Goal: Obtain resource: Download file/media

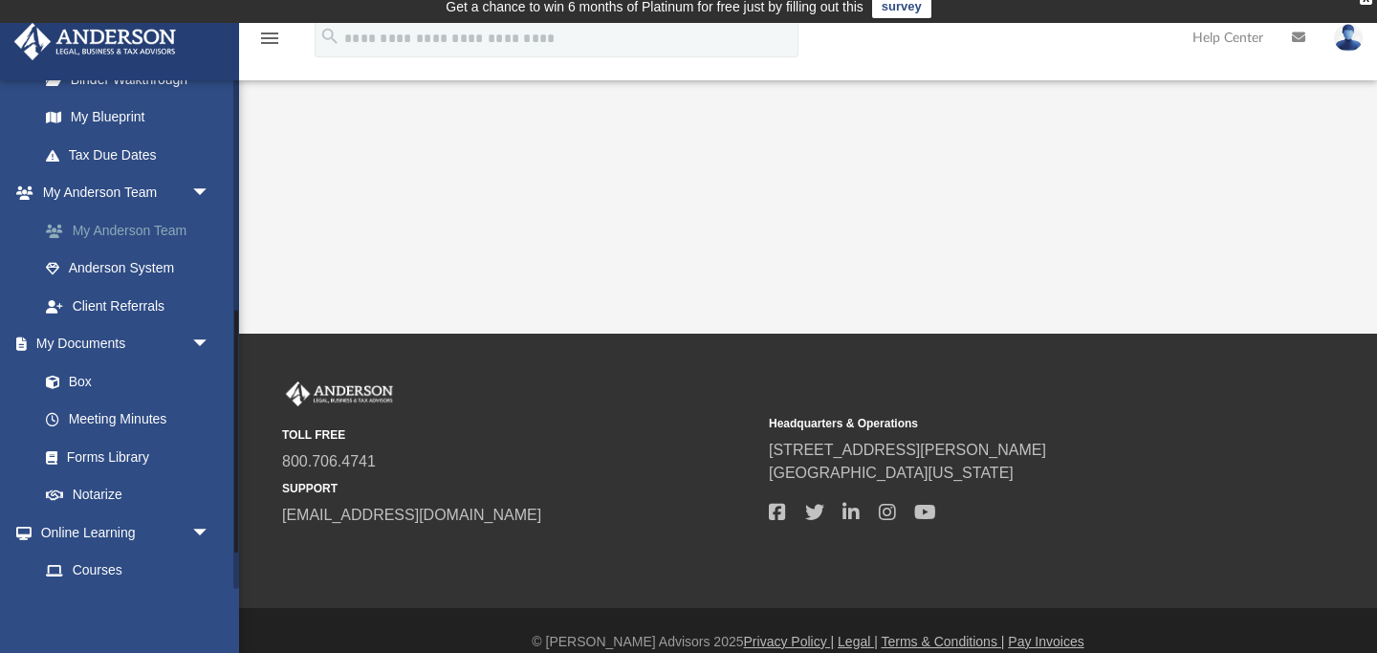
scroll to position [558, 0]
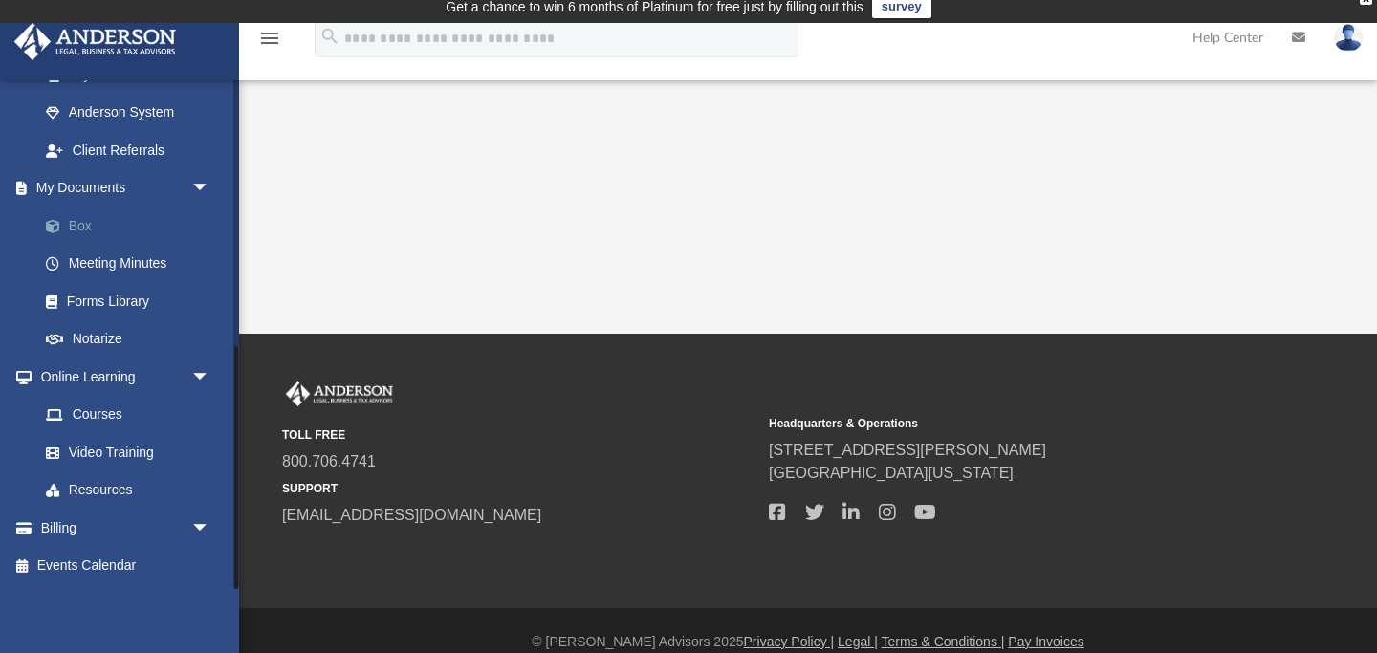
click at [72, 225] on link "Box" at bounding box center [133, 225] width 212 height 38
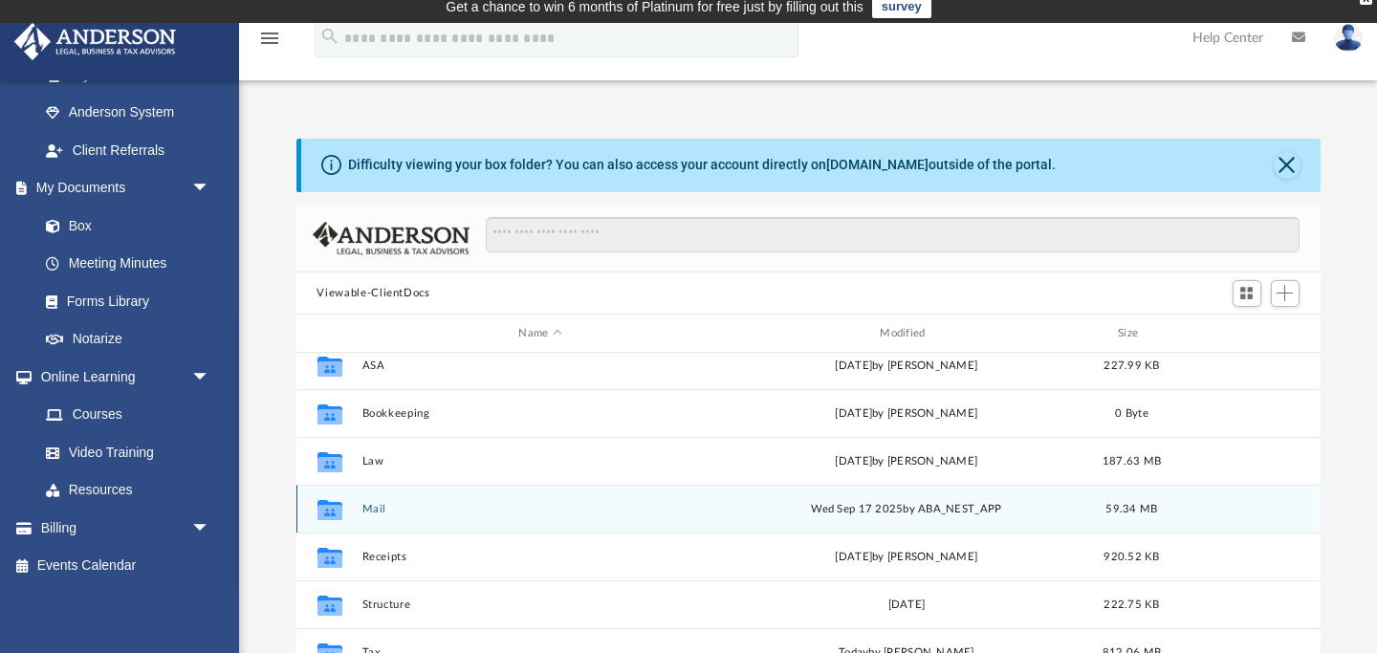
scroll to position [94, 0]
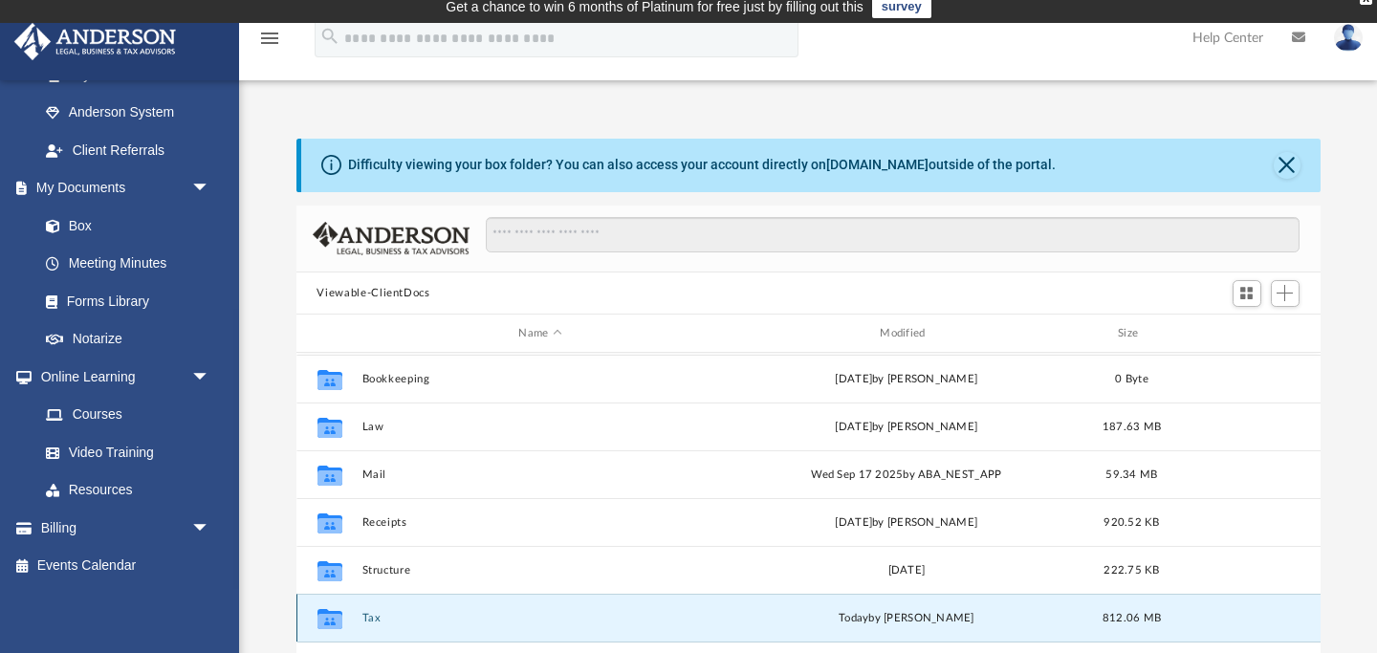
click at [371, 616] on button "Tax" at bounding box center [540, 618] width 358 height 12
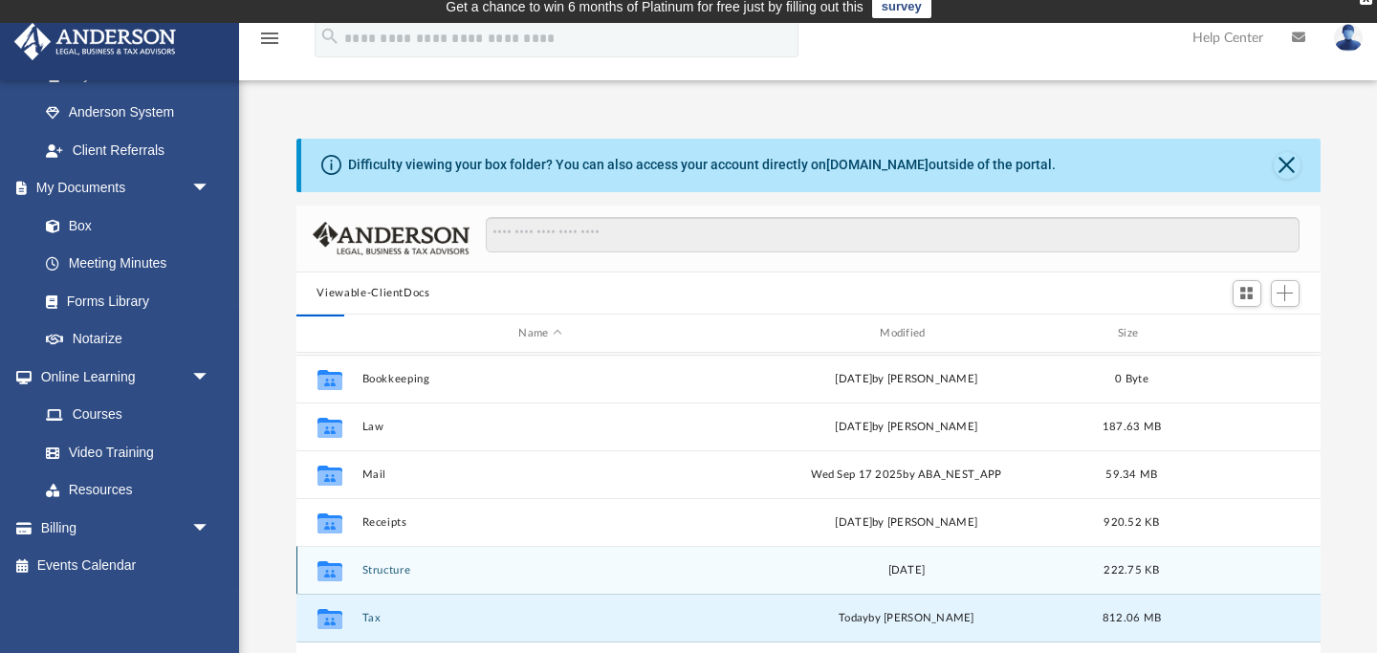
scroll to position [0, 0]
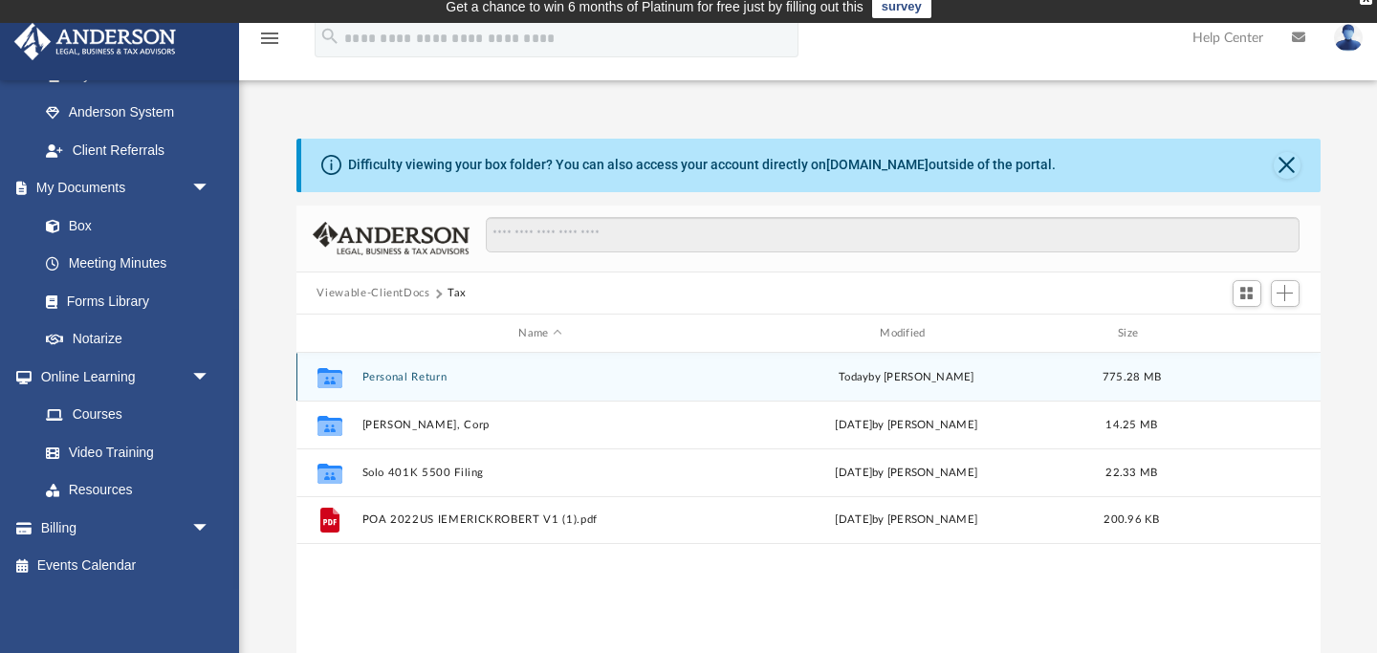
click at [426, 376] on button "Personal Return" at bounding box center [540, 377] width 358 height 12
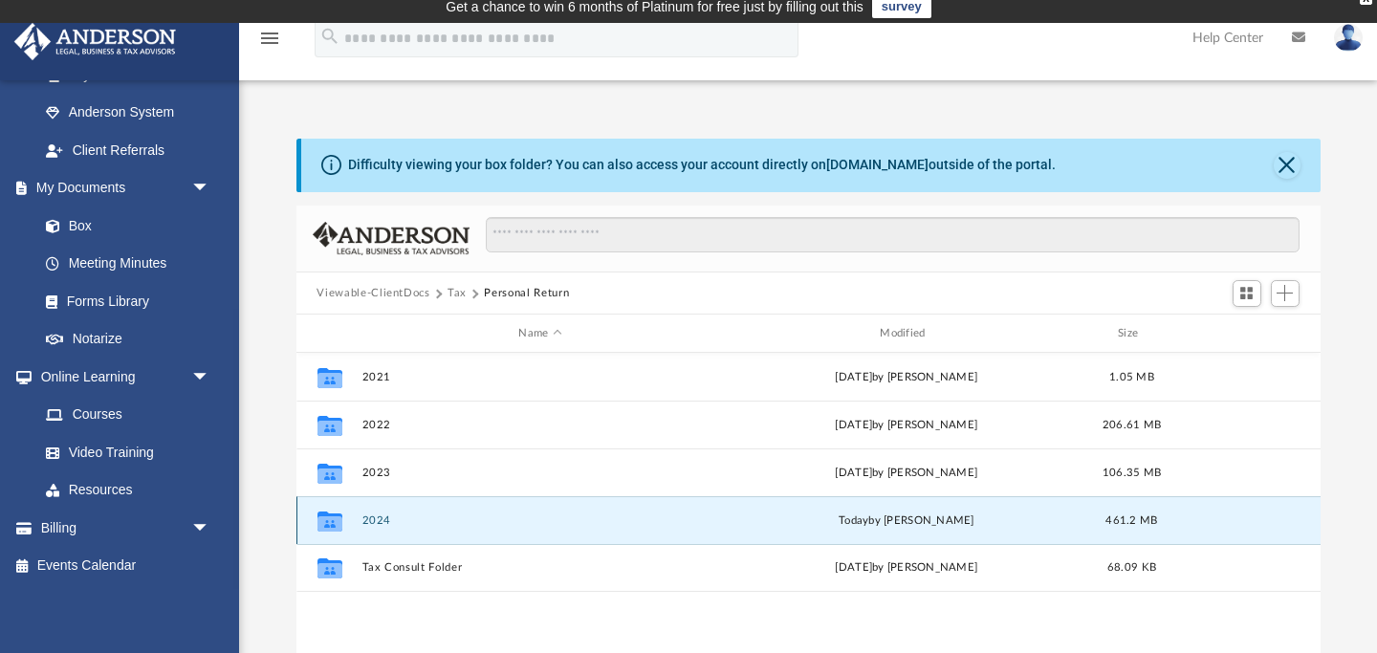
click at [386, 516] on button "2024" at bounding box center [540, 520] width 358 height 12
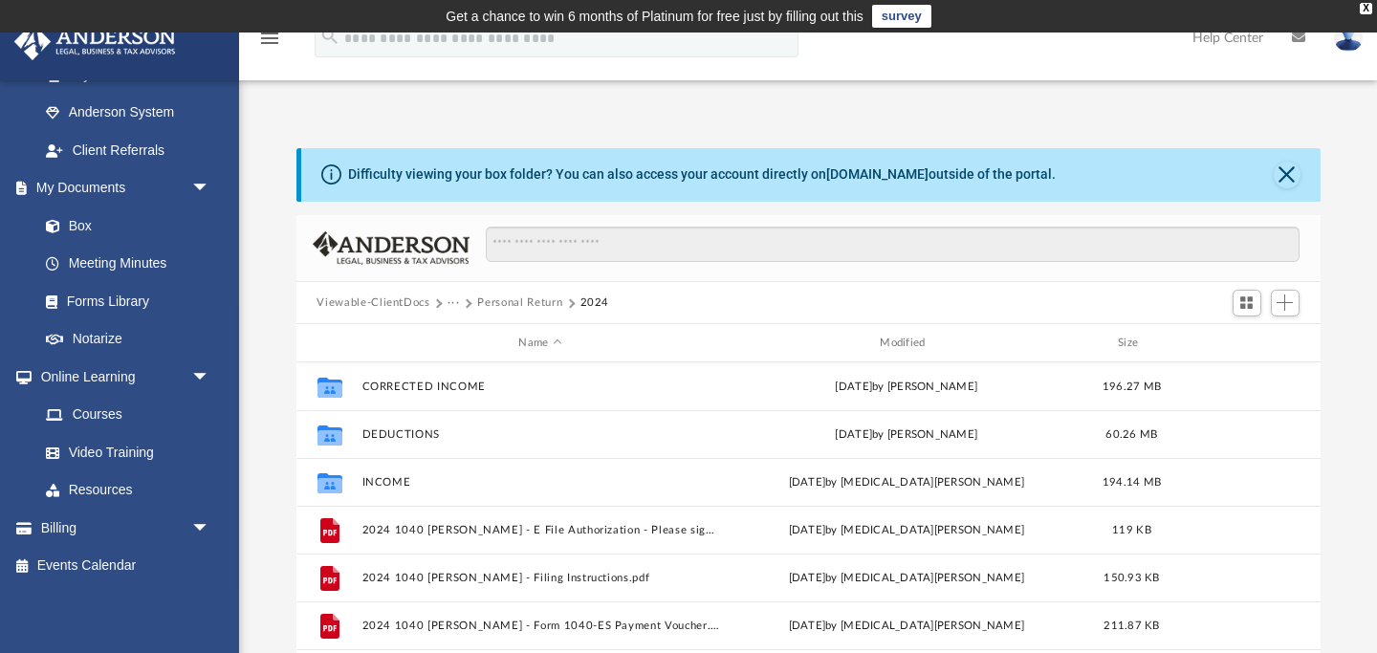
click at [532, 302] on button "Personal Return" at bounding box center [519, 302] width 85 height 17
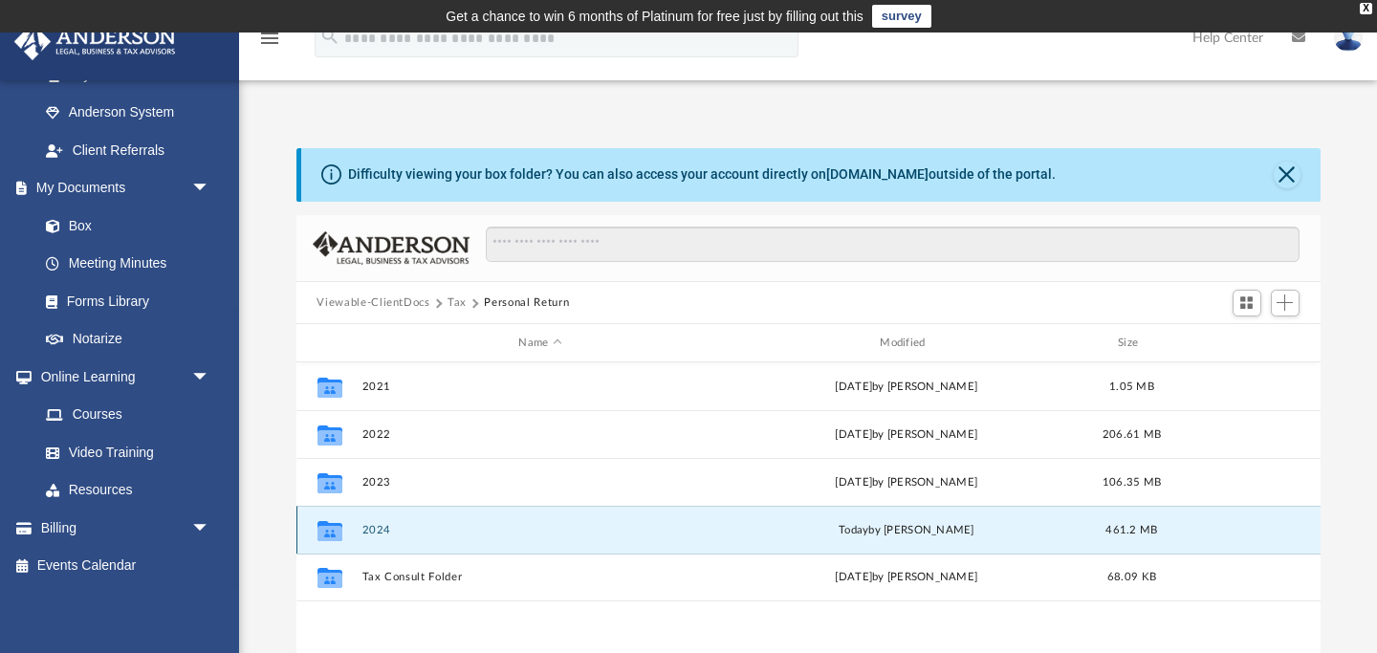
click at [367, 530] on button "2024" at bounding box center [540, 530] width 358 height 12
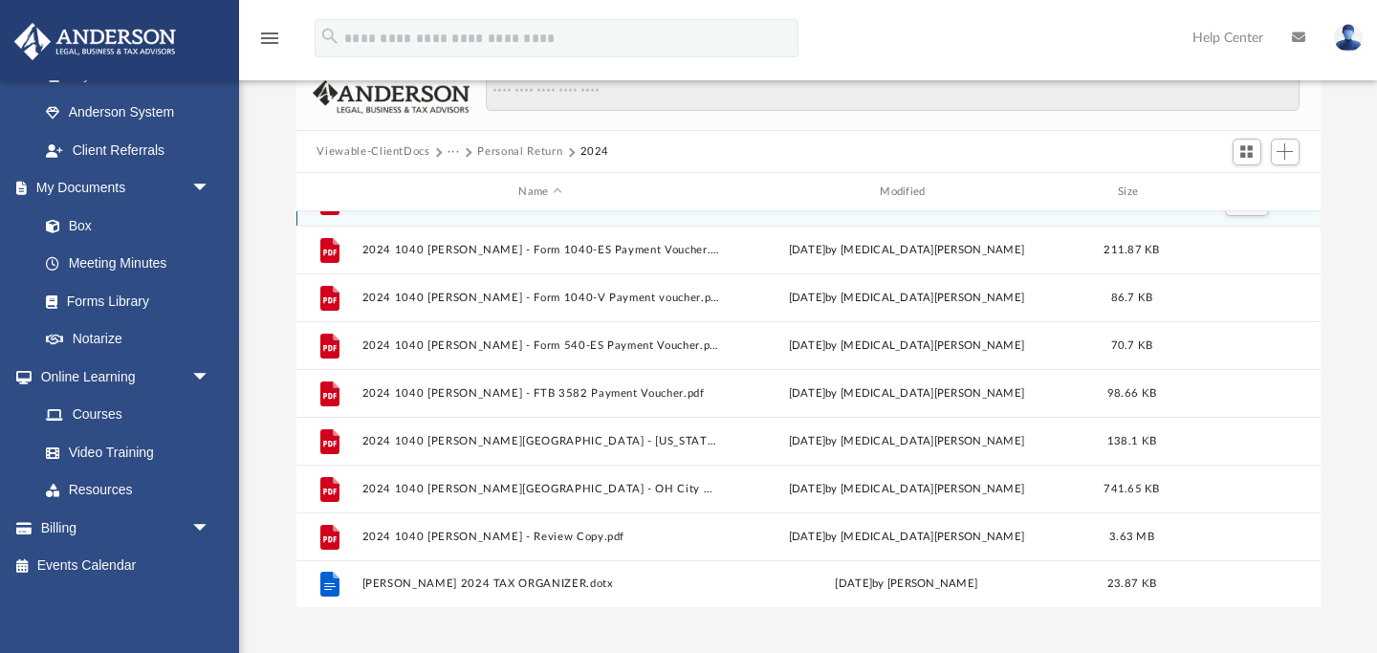
scroll to position [166, 0]
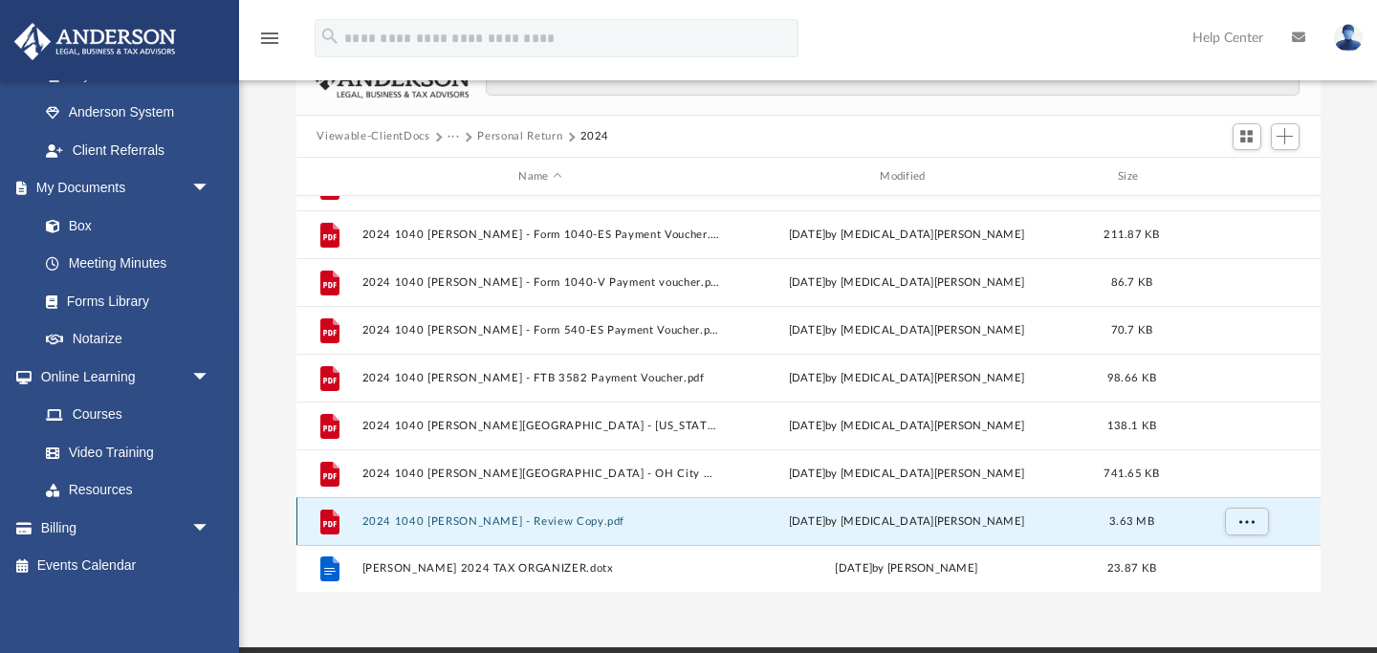
click at [463, 522] on button "2024 1040 [PERSON_NAME] - Review Copy.pdf" at bounding box center [540, 521] width 358 height 12
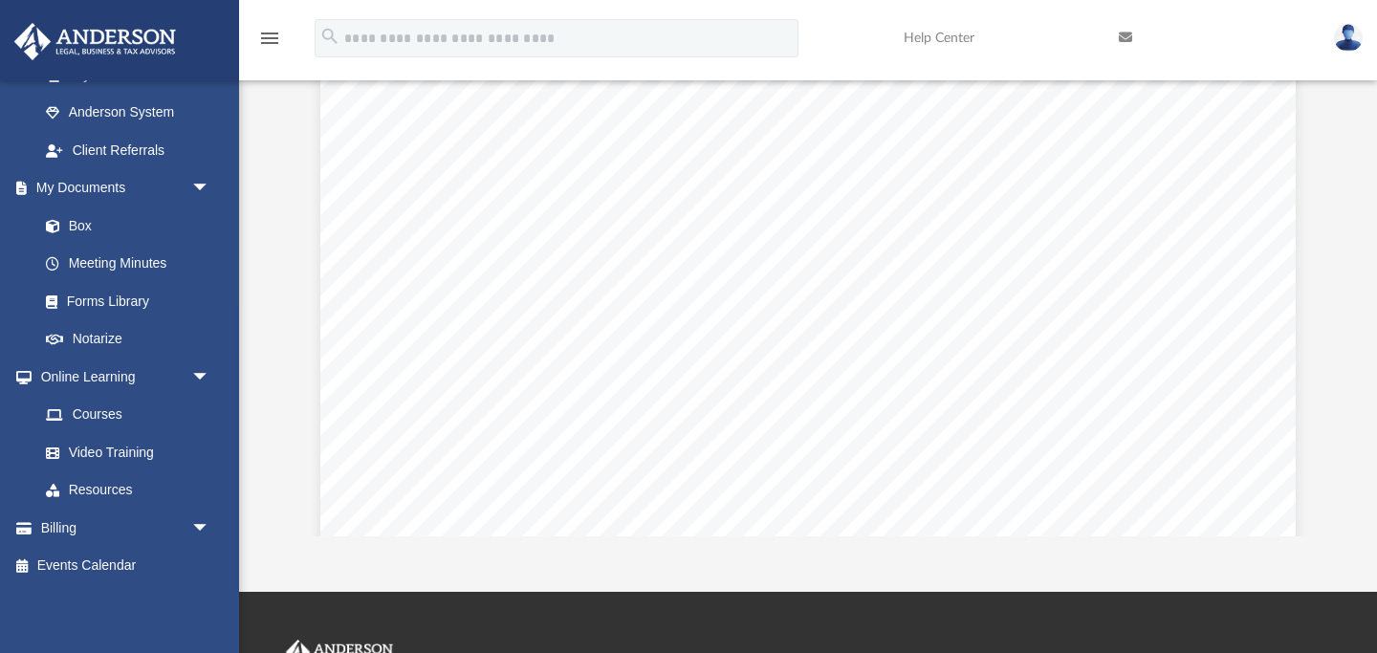
scroll to position [43976, 0]
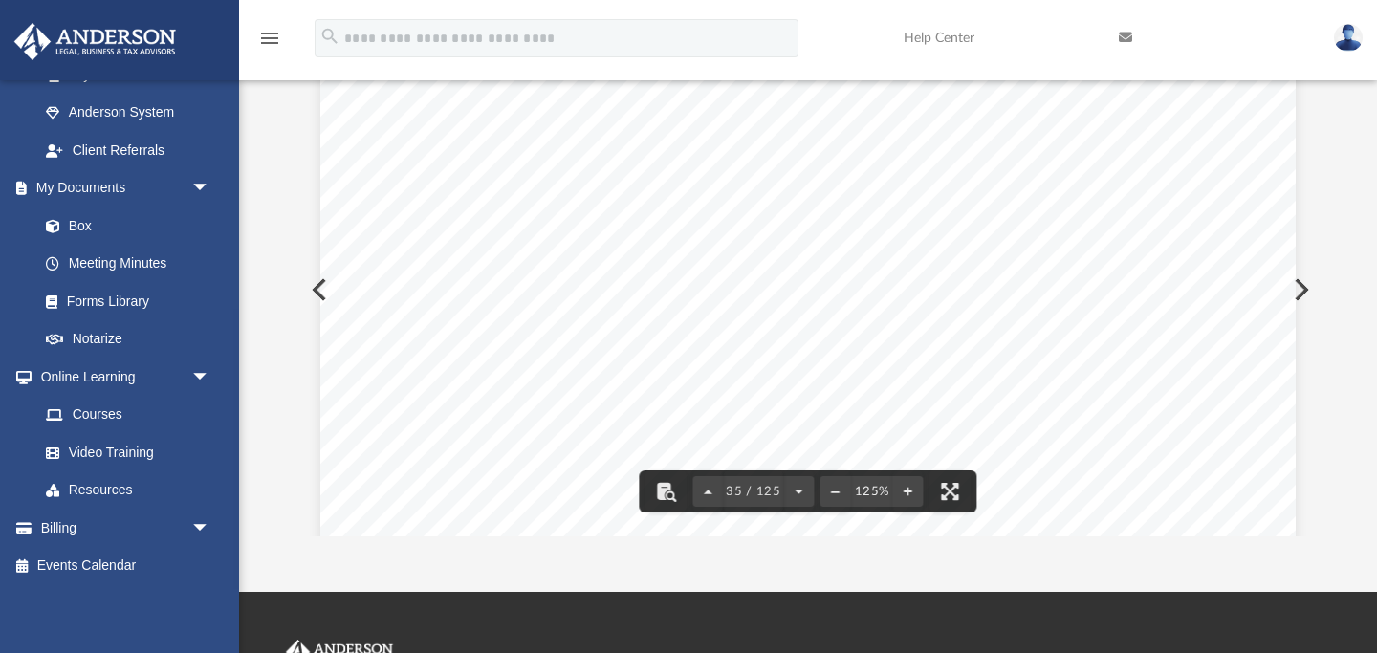
click at [920, 546] on div "App [PERSON_NAME][EMAIL_ADDRESS][PERSON_NAME][DOMAIN_NAME] Sign Out [PERSON_NAM…" at bounding box center [688, 201] width 1377 height 781
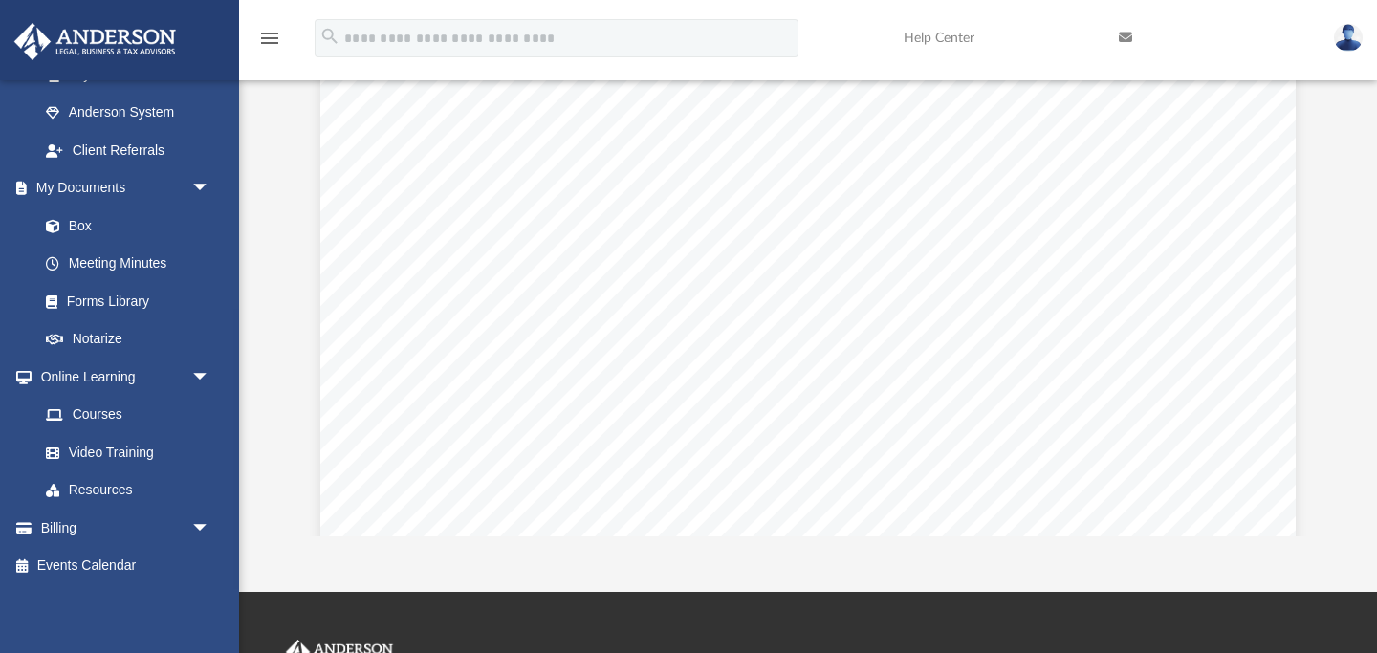
click at [780, 560] on div "App [PERSON_NAME][EMAIL_ADDRESS][PERSON_NAME][DOMAIN_NAME] Sign Out [PERSON_NAM…" at bounding box center [688, 201] width 1377 height 781
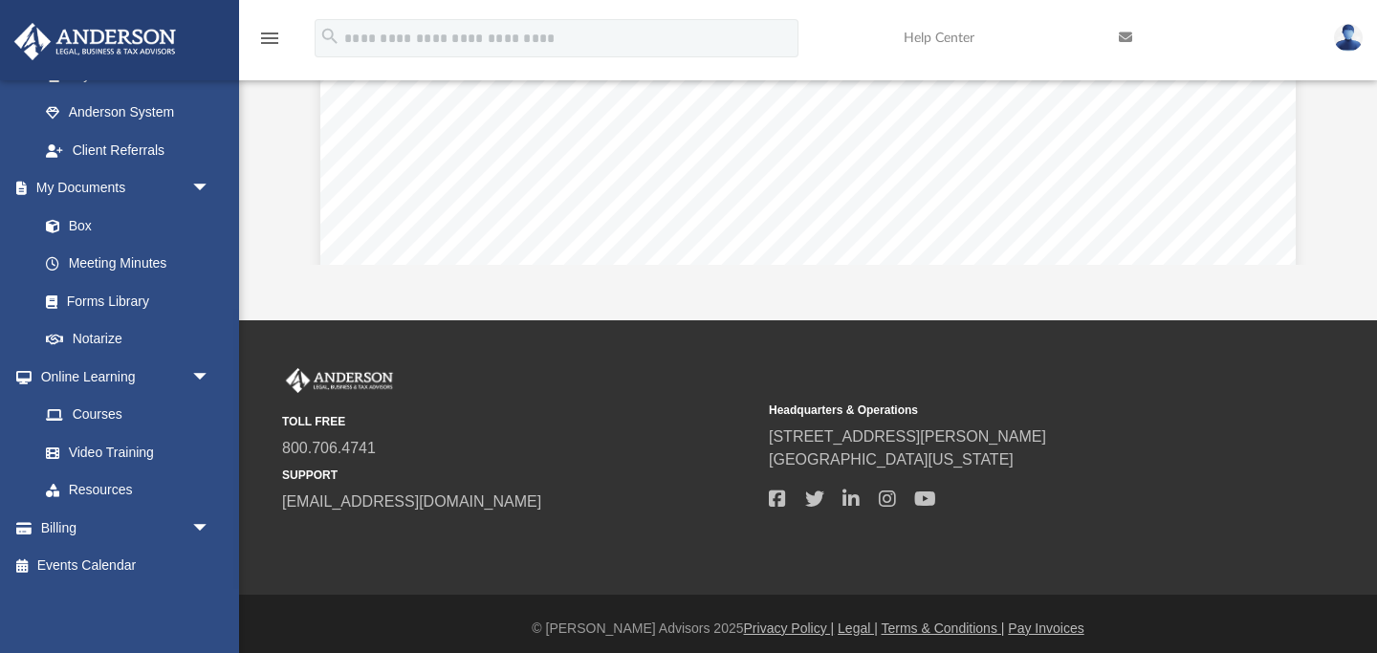
scroll to position [502, 0]
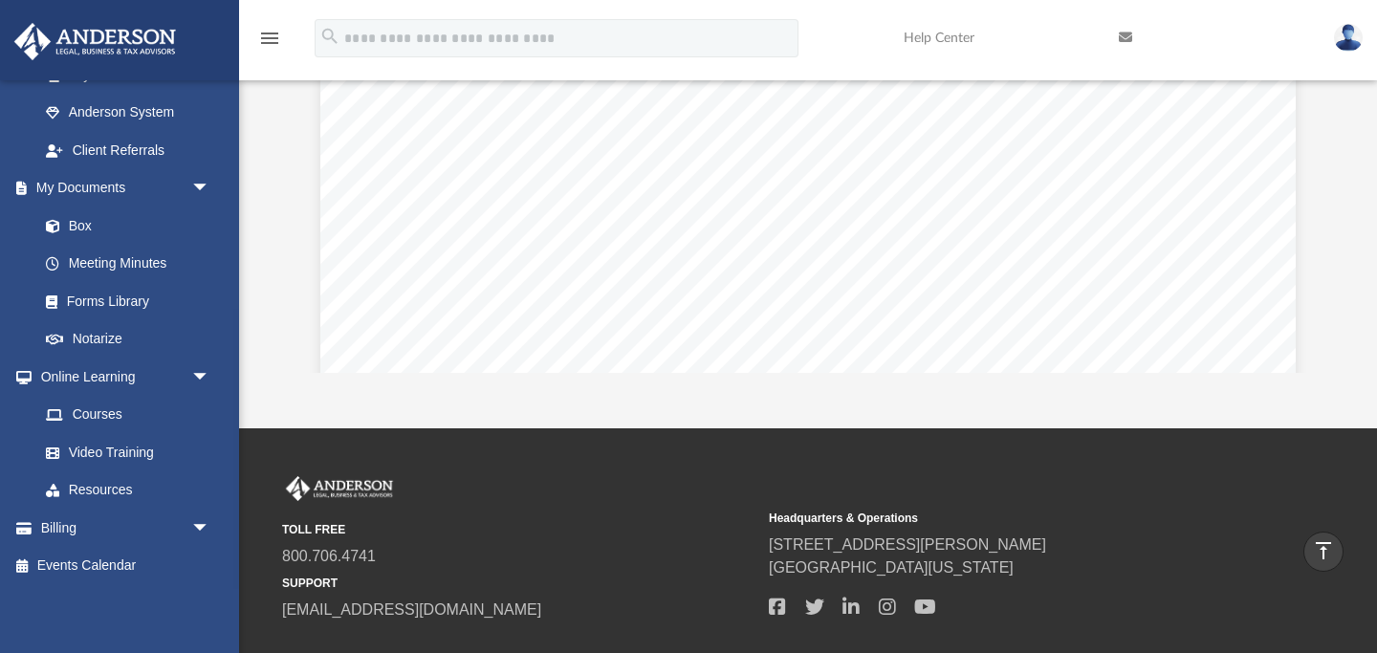
scroll to position [63241, 0]
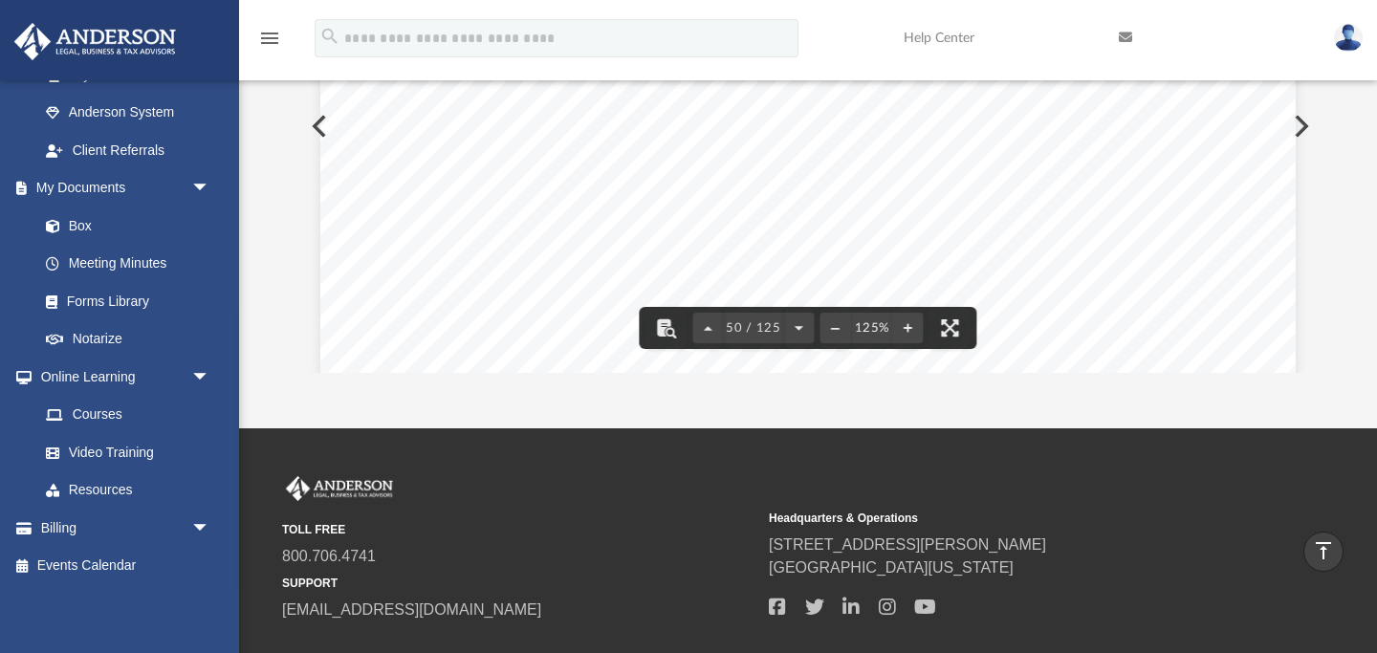
click at [746, 264] on span "to be reported on" at bounding box center [722, 260] width 98 height 12
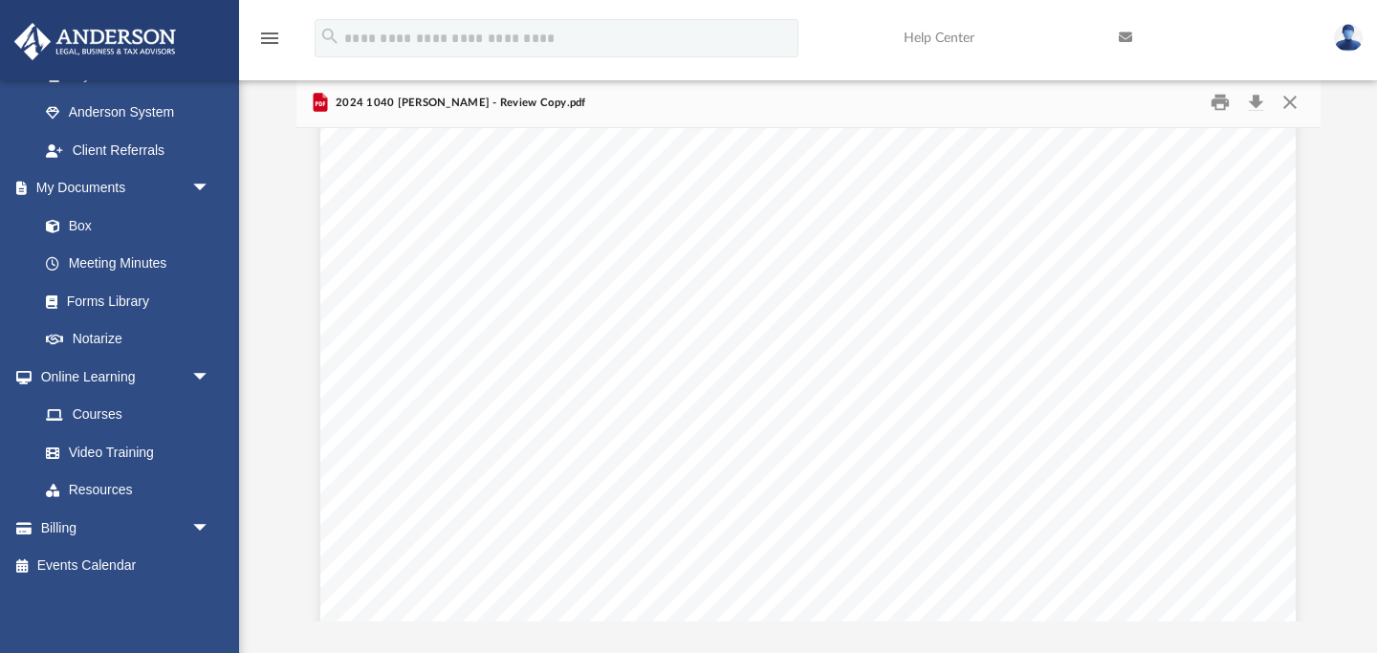
scroll to position [71296, 0]
